Goal: Transaction & Acquisition: Purchase product/service

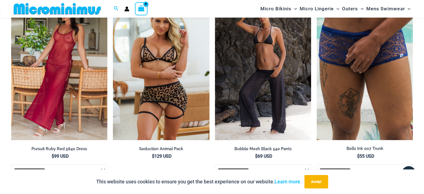
scroll to position [1894, 0]
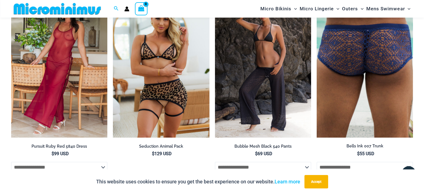
click at [366, 66] on img at bounding box center [365, 65] width 96 height 144
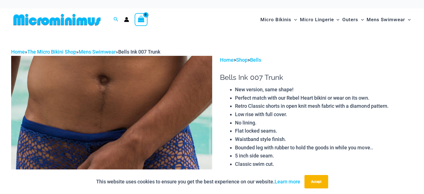
click at [420, 12] on div "Search for: Search Search No products in the cart. No products in the cart. Con…" at bounding box center [212, 19] width 424 height 23
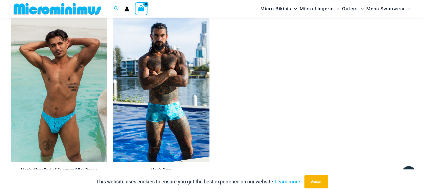
scroll to position [426, 0]
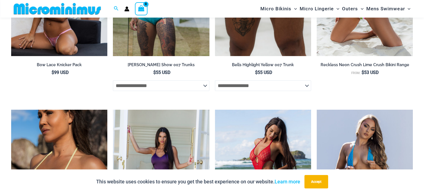
scroll to position [1894, 0]
